Goal: Task Accomplishment & Management: Manage account settings

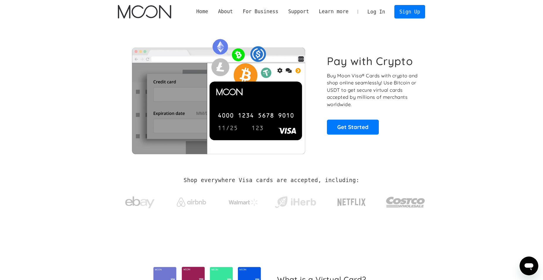
click at [381, 14] on link "Log In" at bounding box center [376, 11] width 28 height 13
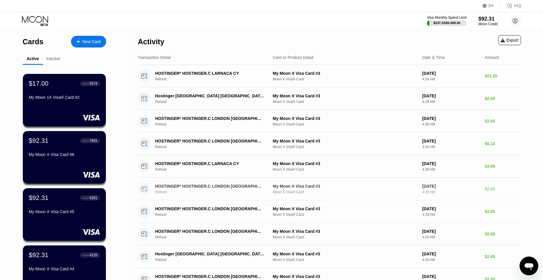
scroll to position [120, 0]
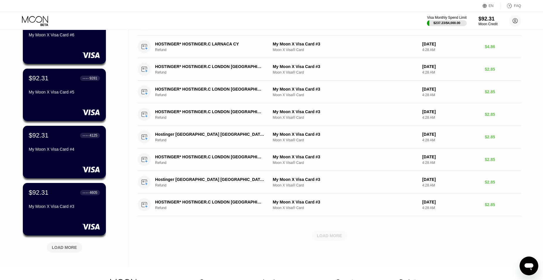
click at [326, 238] on div "LOAD MORE" at bounding box center [329, 235] width 25 height 5
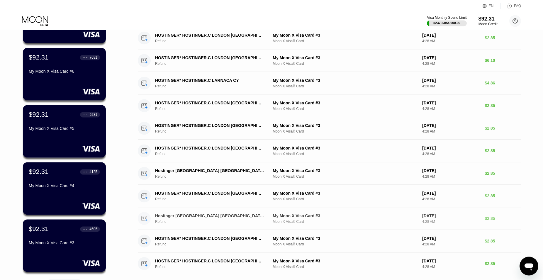
scroll to position [0, 0]
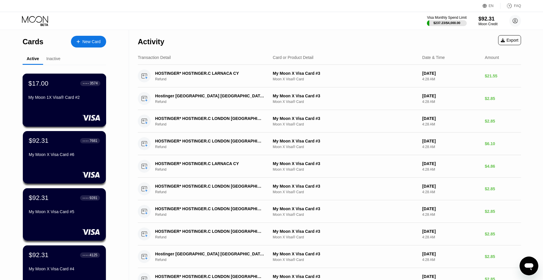
click at [55, 92] on div "$17.00 ● ● ● ● 3574 My Moon 1X Visa® Card #2" at bounding box center [64, 90] width 72 height 23
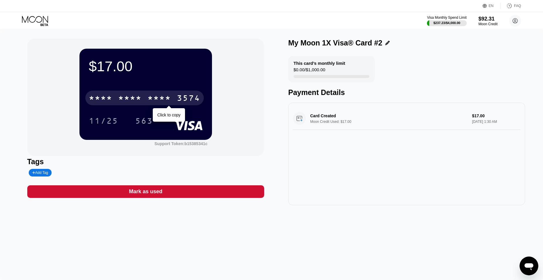
click at [197, 102] on div "3574" at bounding box center [188, 98] width 23 height 9
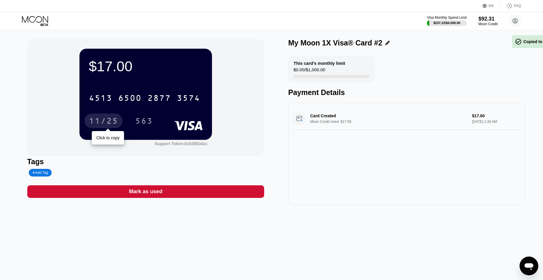
click at [105, 123] on div "11/25" at bounding box center [103, 121] width 29 height 9
click at [84, 75] on div "$17.00 4513 6500 2877 3574 11/25 563" at bounding box center [145, 94] width 132 height 91
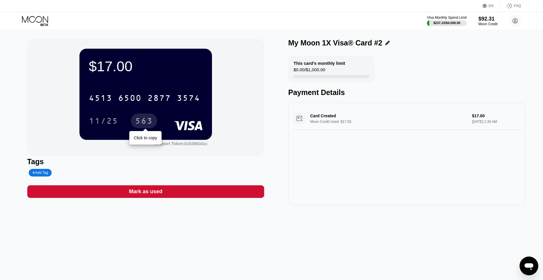
click at [148, 122] on div "563" at bounding box center [144, 121] width 18 height 9
drag, startPoint x: 400, startPoint y: 230, endPoint x: 394, endPoint y: 227, distance: 6.6
click at [400, 230] on div "$17.00 4513 6500 2877 3574 11/25 563 Support Token: b15385341c Tags Add Tag Mar…" at bounding box center [271, 155] width 543 height 250
click at [31, 19] on icon at bounding box center [35, 21] width 27 height 10
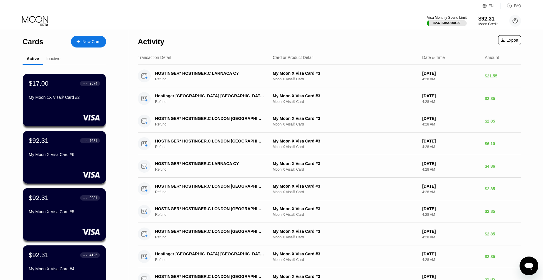
click at [65, 155] on div "My Moon X Visa Card #6" at bounding box center [64, 154] width 71 height 5
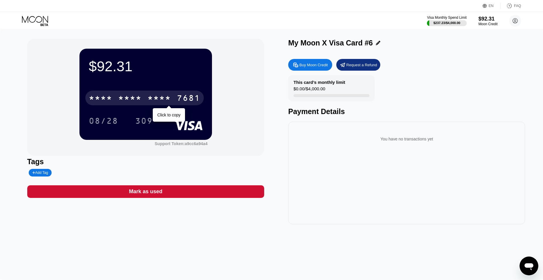
click at [173, 101] on div "* * * * * * * * * * * * 7681" at bounding box center [144, 98] width 118 height 15
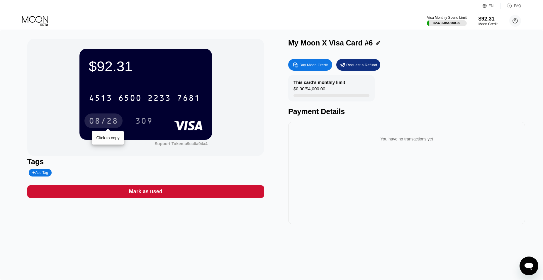
click at [103, 116] on div "08/28" at bounding box center [103, 120] width 38 height 15
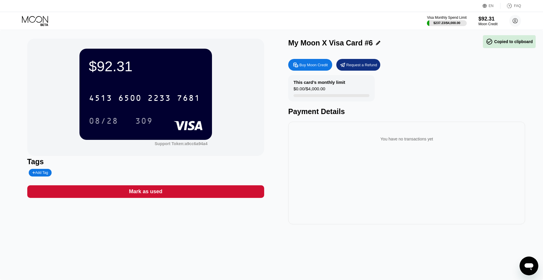
click at [12, 87] on div "$92.31 4513 6500 2233 7681 08/28 309 Support Token: a9cc6a94a4 Tags Add Tag Mar…" at bounding box center [271, 155] width 543 height 250
click at [140, 127] on div "309" at bounding box center [144, 120] width 26 height 15
click at [40, 20] on icon at bounding box center [35, 21] width 27 height 10
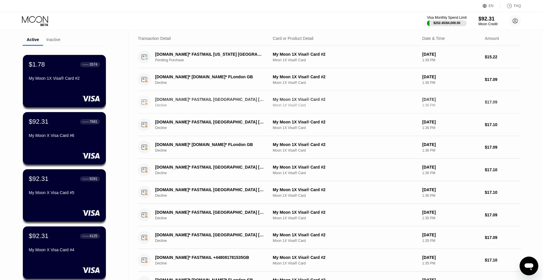
scroll to position [30, 0]
